Goal: Task Accomplishment & Management: Manage account settings

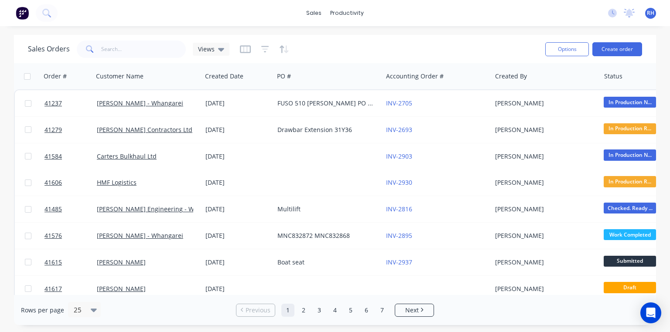
scroll to position [170, 0]
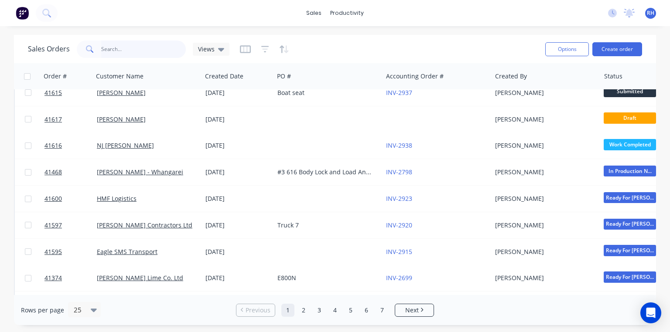
click at [158, 51] on input "text" at bounding box center [143, 49] width 85 height 17
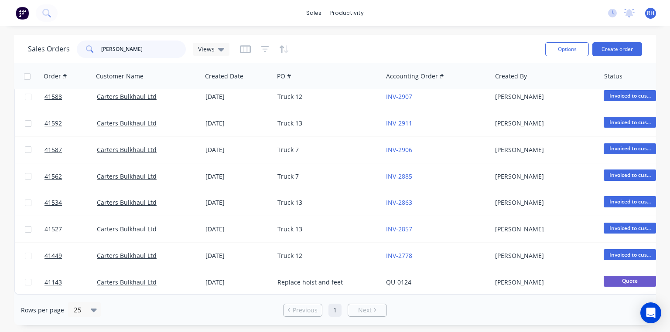
scroll to position [249, 0]
click at [158, 49] on input "[PERSON_NAME]" at bounding box center [143, 49] width 85 height 17
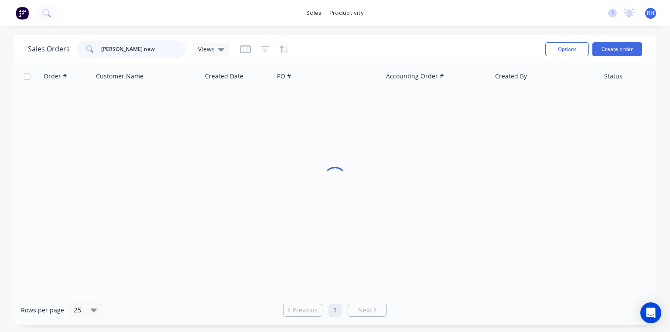
scroll to position [0, 0]
click at [116, 50] on input "[PERSON_NAME] new" at bounding box center [143, 49] width 85 height 17
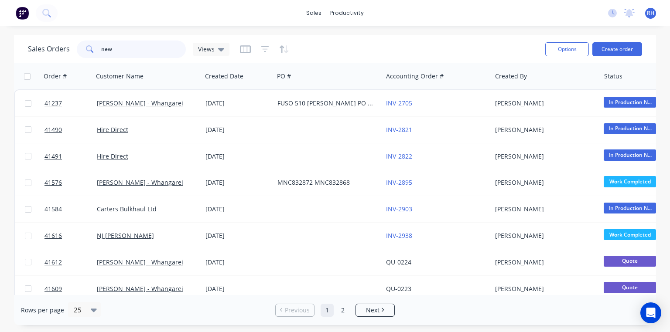
click at [152, 51] on input "new" at bounding box center [143, 49] width 85 height 17
type input "new build"
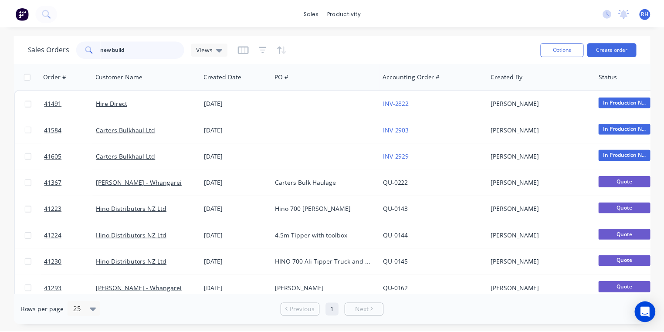
scroll to position [10, 0]
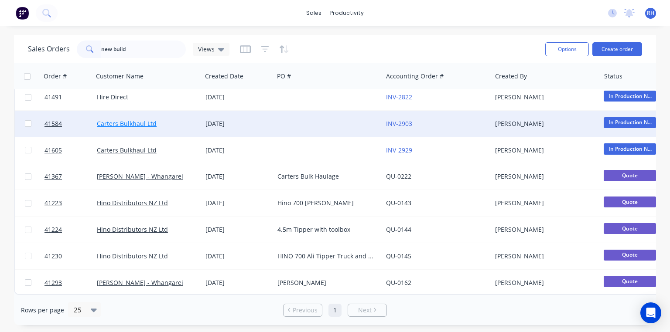
click at [140, 119] on link "Carters Bulkhaul Ltd" at bounding box center [127, 123] width 60 height 8
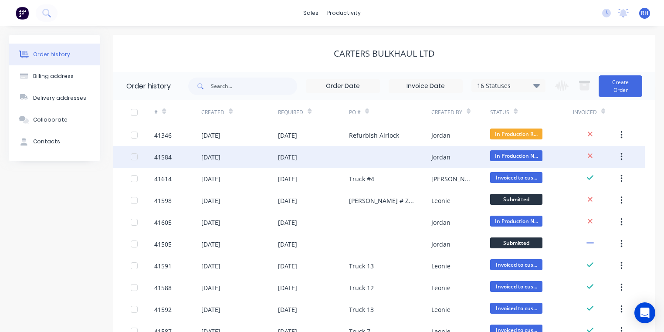
click at [219, 161] on div "[DATE]" at bounding box center [210, 157] width 19 height 9
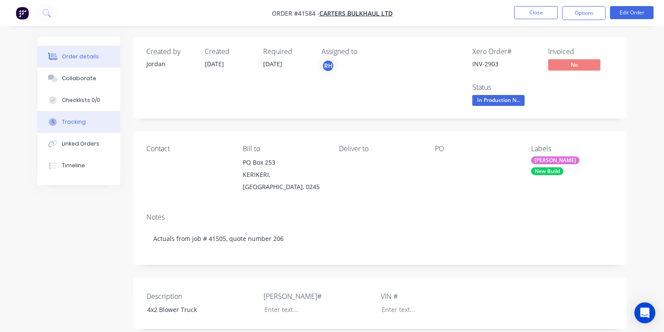
click at [92, 122] on button "Tracking" at bounding box center [78, 122] width 83 height 22
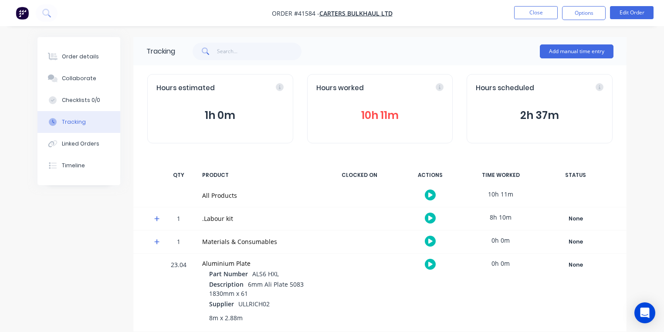
click at [391, 117] on button "10h 11m" at bounding box center [381, 115] width 128 height 17
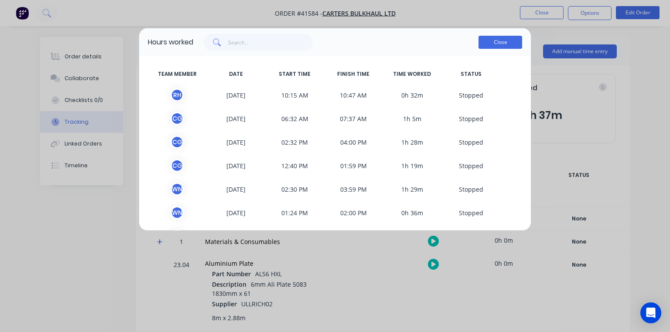
click at [504, 46] on button "Close" at bounding box center [500, 42] width 44 height 13
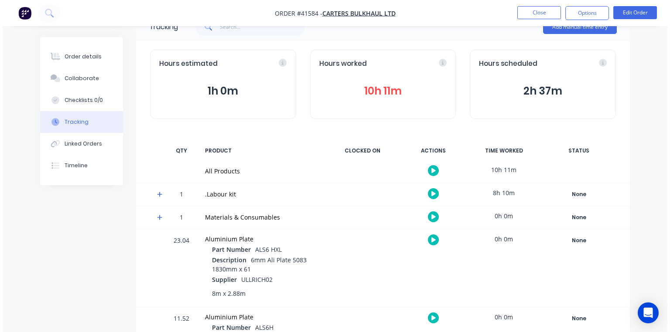
scroll to position [24, 0]
click at [157, 194] on icon at bounding box center [156, 194] width 5 height 5
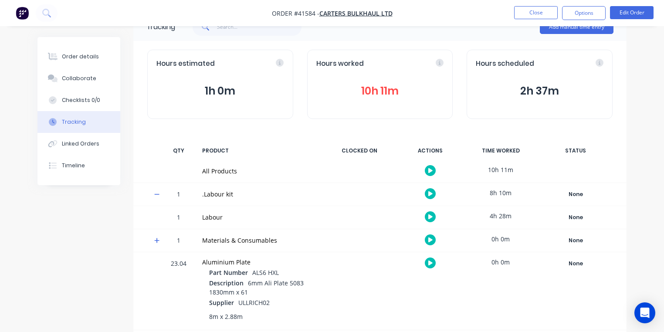
click at [429, 215] on icon "button" at bounding box center [431, 216] width 4 height 5
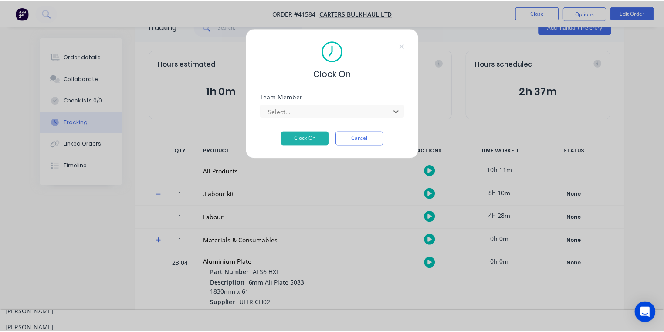
scroll to position [169, 0]
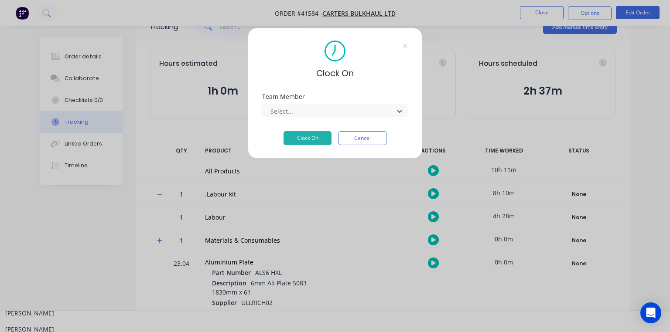
click at [308, 321] on div "[PERSON_NAME]" at bounding box center [335, 329] width 670 height 16
click at [317, 136] on button "Clock On" at bounding box center [307, 138] width 48 height 14
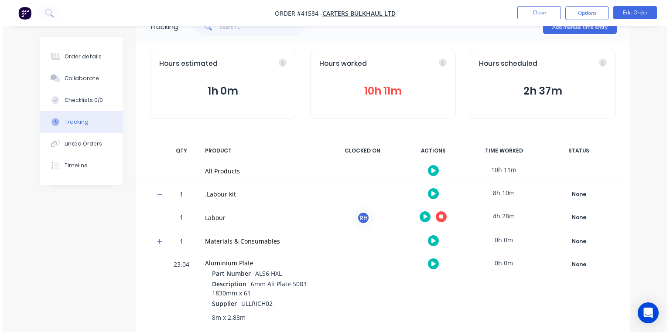
scroll to position [0, 0]
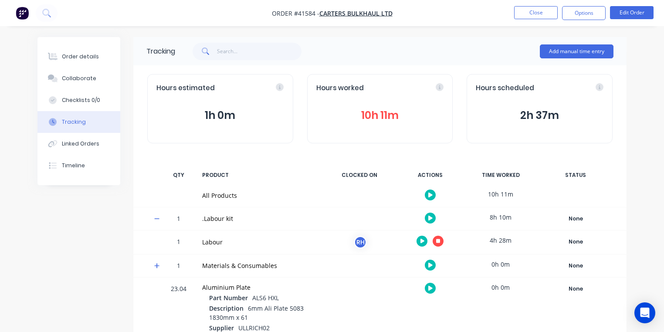
click at [29, 16] on button "button" at bounding box center [22, 13] width 18 height 14
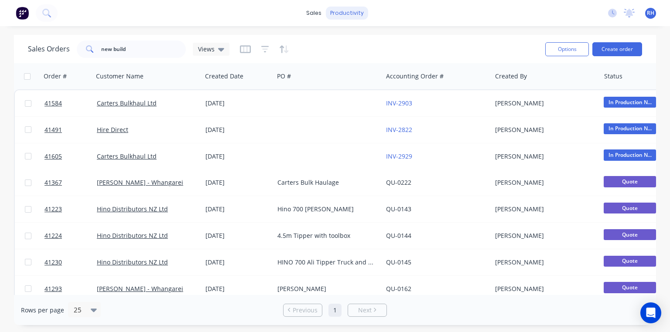
click at [351, 15] on div "productivity" at bounding box center [347, 13] width 42 height 13
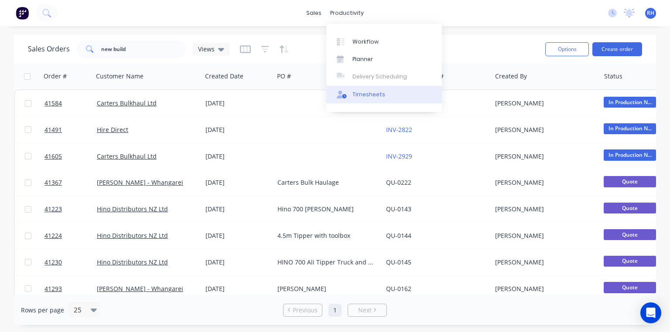
click at [378, 96] on div "Timesheets" at bounding box center [368, 95] width 33 height 8
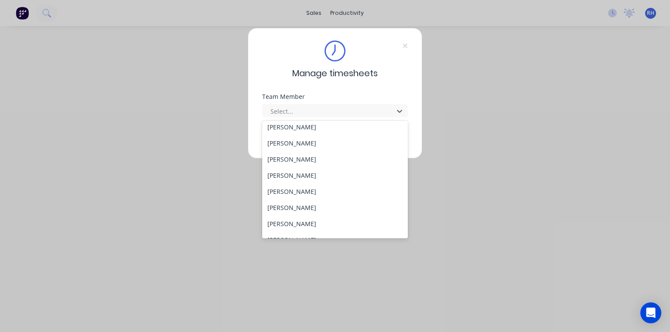
scroll to position [164, 0]
click at [309, 141] on div "[PERSON_NAME]" at bounding box center [335, 144] width 146 height 16
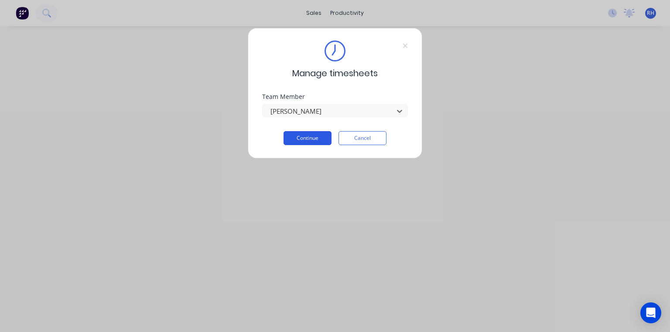
click at [323, 140] on button "Continue" at bounding box center [307, 138] width 48 height 14
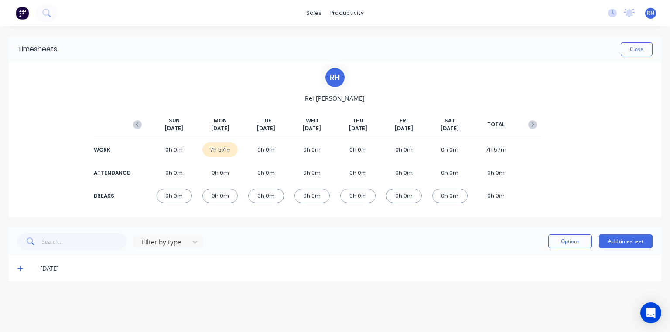
click at [20, 270] on icon at bounding box center [19, 268] width 5 height 5
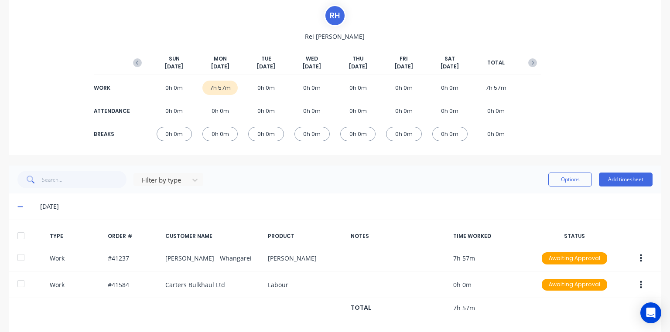
scroll to position [71, 0]
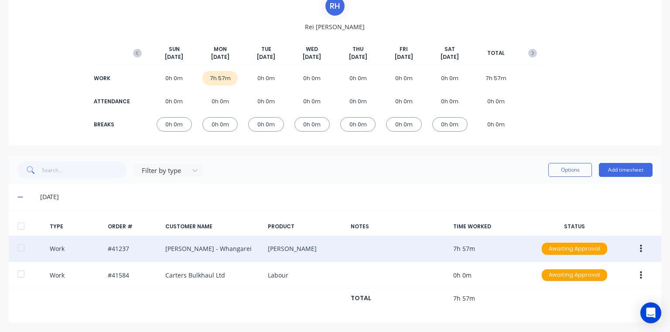
click at [638, 254] on button "button" at bounding box center [640, 249] width 20 height 16
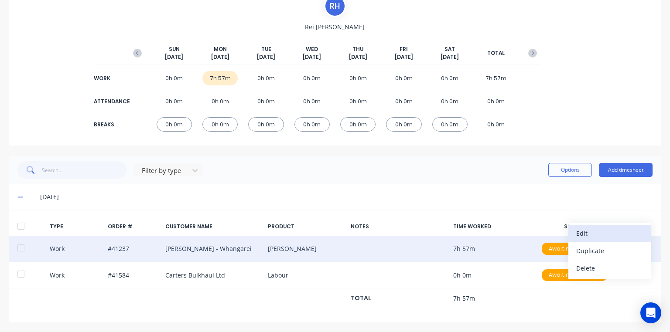
click at [602, 234] on div "Edit" at bounding box center [609, 233] width 67 height 13
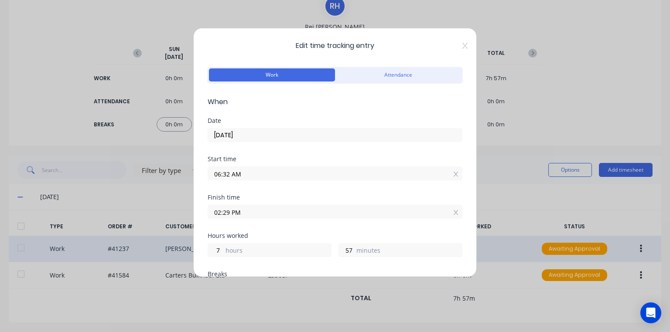
click at [228, 174] on input "06:32 AM" at bounding box center [335, 173] width 254 height 13
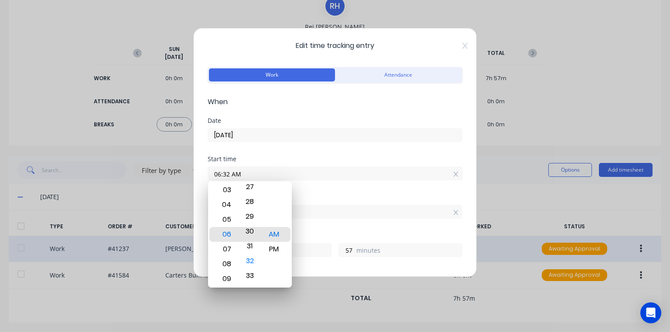
type input "06:30 AM"
type input "59"
click at [328, 192] on div "Start time 06:30 AM" at bounding box center [335, 175] width 255 height 38
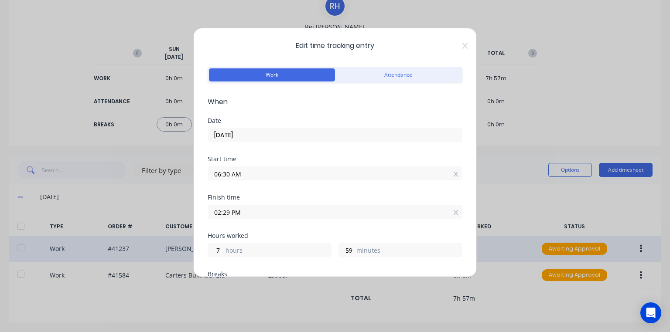
click at [228, 213] on input "02:29 PM" at bounding box center [335, 211] width 254 height 13
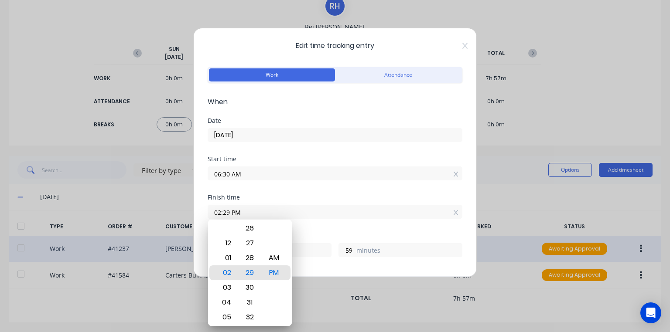
type input "02:00 PM"
type input "30"
click at [305, 195] on div "Finish time" at bounding box center [335, 197] width 255 height 6
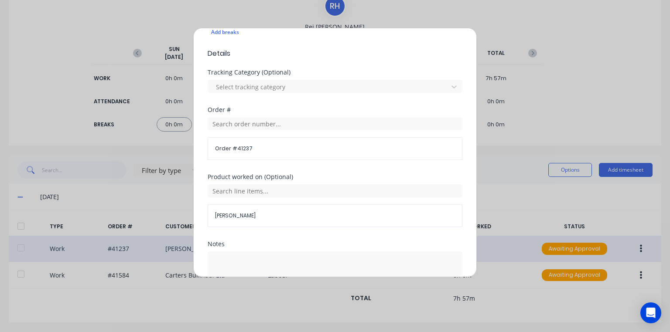
scroll to position [318, 0]
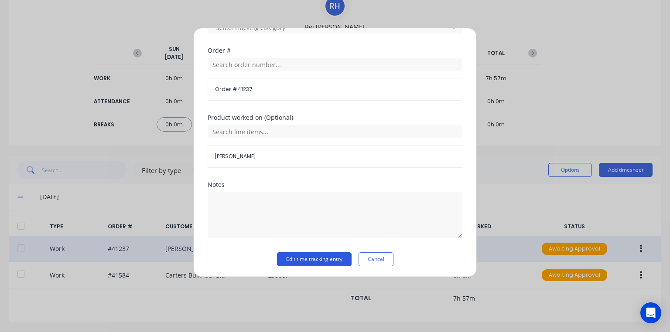
click at [329, 262] on button "Edit time tracking entry" at bounding box center [314, 259] width 75 height 14
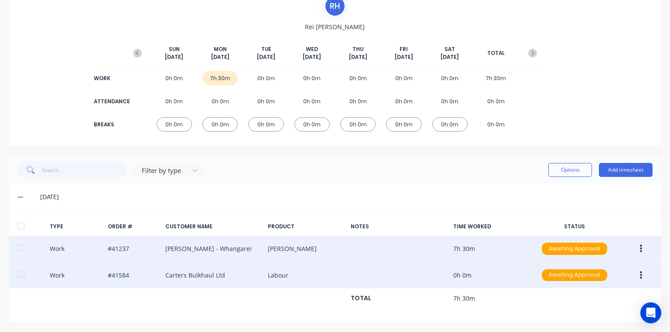
click at [640, 276] on icon "button" at bounding box center [641, 276] width 2 height 10
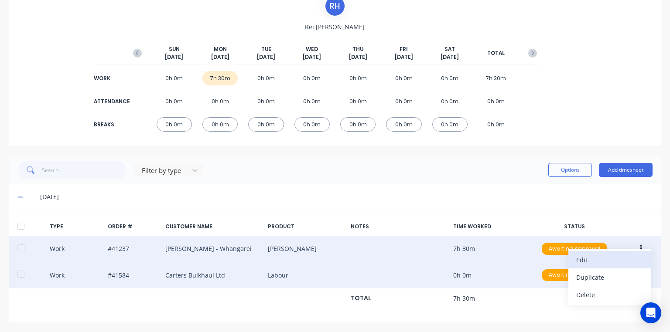
click at [580, 257] on div "Edit" at bounding box center [609, 260] width 67 height 13
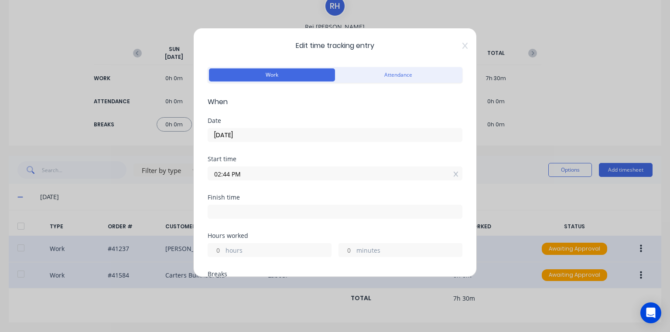
click at [230, 174] on input "02:44 PM" at bounding box center [335, 173] width 254 height 13
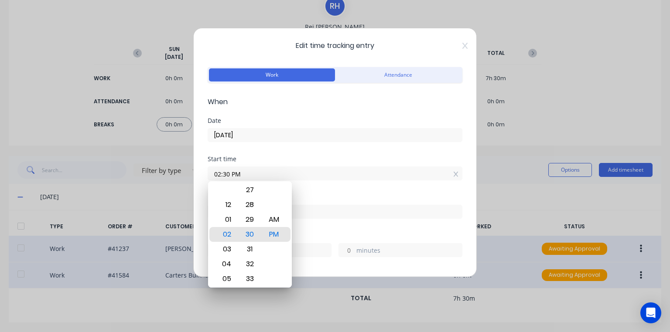
type input "02:30 PM"
click at [276, 232] on div "PM" at bounding box center [273, 234] width 21 height 15
click at [326, 211] on input at bounding box center [335, 211] width 254 height 13
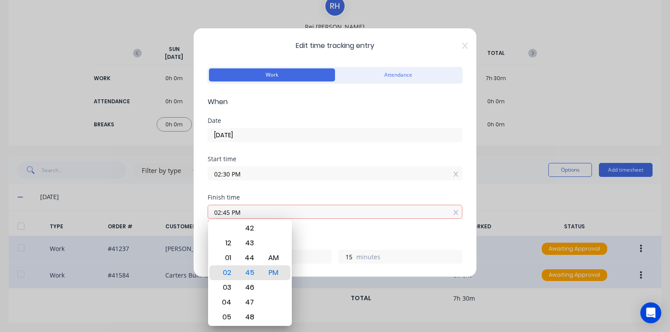
type input "02:45 PM"
type input "0"
type input "15"
type input "03:45 PM"
type input "1"
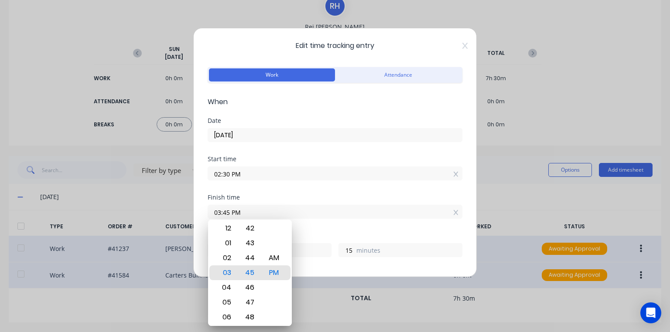
click at [351, 180] on label "02:30 PM" at bounding box center [335, 174] width 255 height 14
click at [351, 180] on input "02:30 PM" at bounding box center [335, 173] width 254 height 13
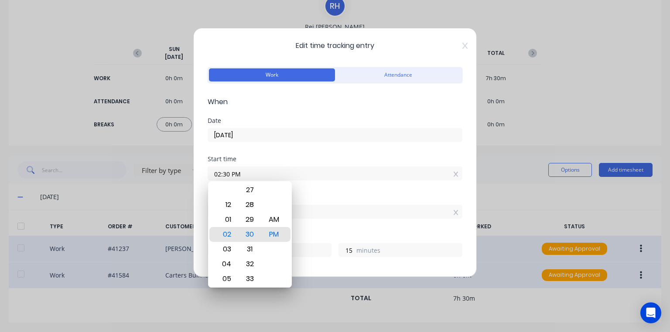
click at [228, 247] on div "03" at bounding box center [225, 249] width 21 height 15
type input "03:30 PM"
type input "0"
click at [323, 188] on div "Start time 03:30 PM" at bounding box center [335, 175] width 255 height 38
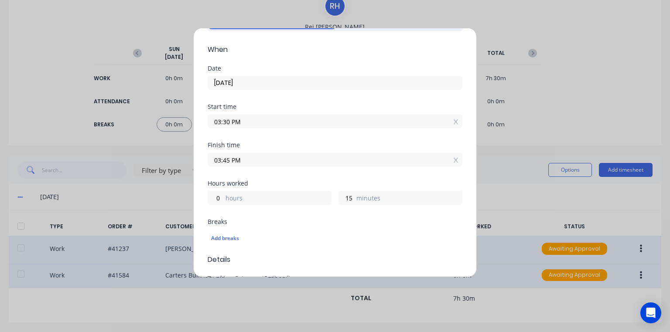
scroll to position [52, 0]
click at [218, 123] on input "03:30 PM" at bounding box center [335, 121] width 254 height 13
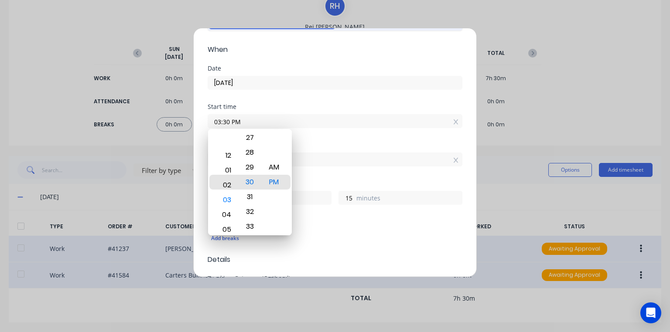
type input "02:30 PM"
type input "1"
click at [302, 89] on label "[DATE]" at bounding box center [335, 83] width 255 height 14
click at [302, 89] on input "[DATE]" at bounding box center [335, 82] width 254 height 13
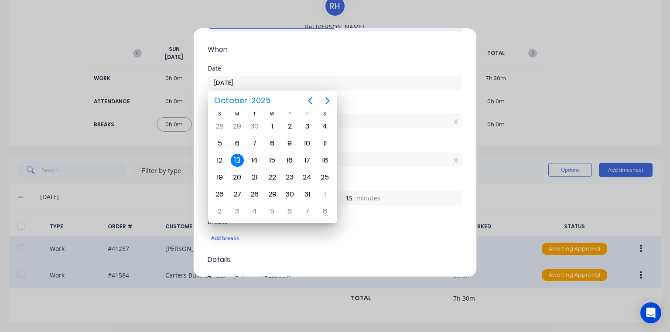
click at [372, 101] on div "Date [DATE]" at bounding box center [335, 84] width 255 height 38
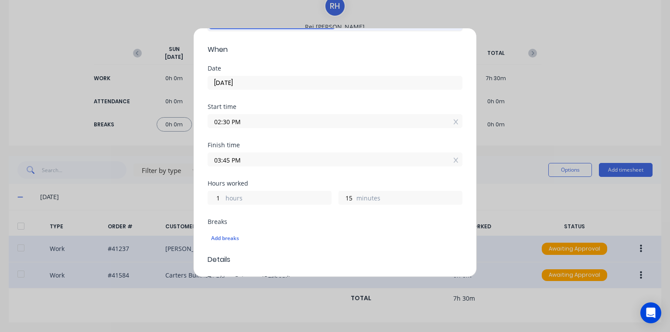
click at [228, 159] on input "03:45 PM" at bounding box center [335, 159] width 254 height 13
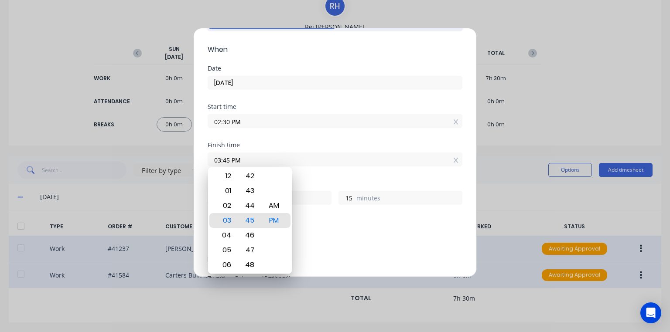
type input "03:31 PM"
type input "1"
type input "03:30 PM"
type input "0"
click at [344, 173] on div "Finish time 03:30 PM" at bounding box center [335, 161] width 255 height 38
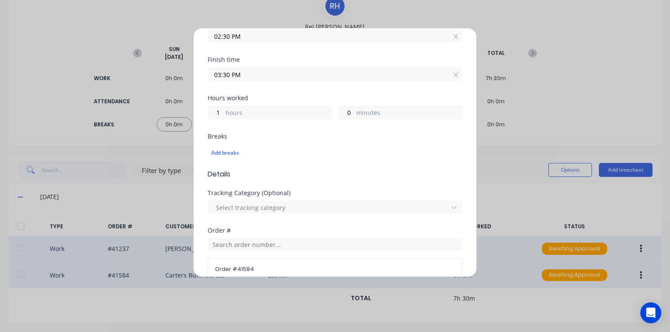
scroll to position [318, 0]
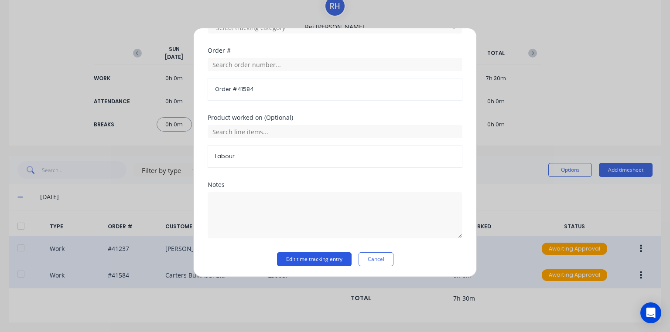
click at [333, 257] on button "Edit time tracking entry" at bounding box center [314, 259] width 75 height 14
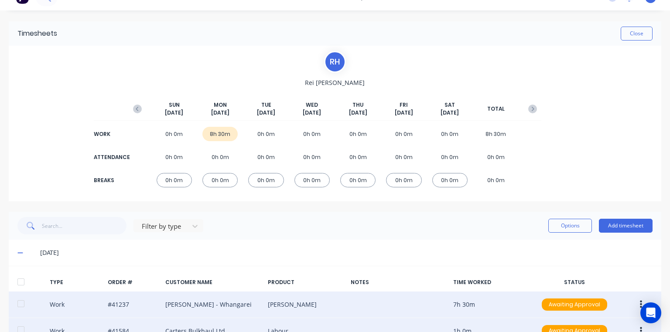
scroll to position [0, 0]
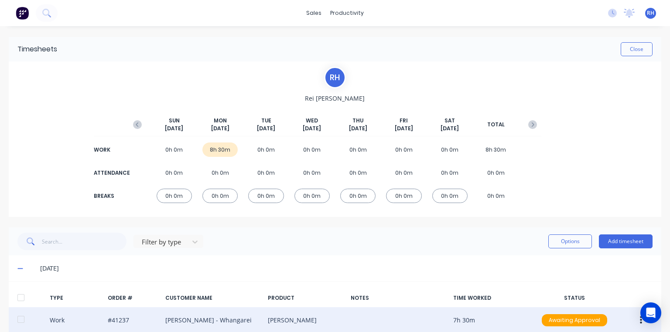
click at [19, 14] on img at bounding box center [22, 13] width 13 height 13
